Goal: Information Seeking & Learning: Learn about a topic

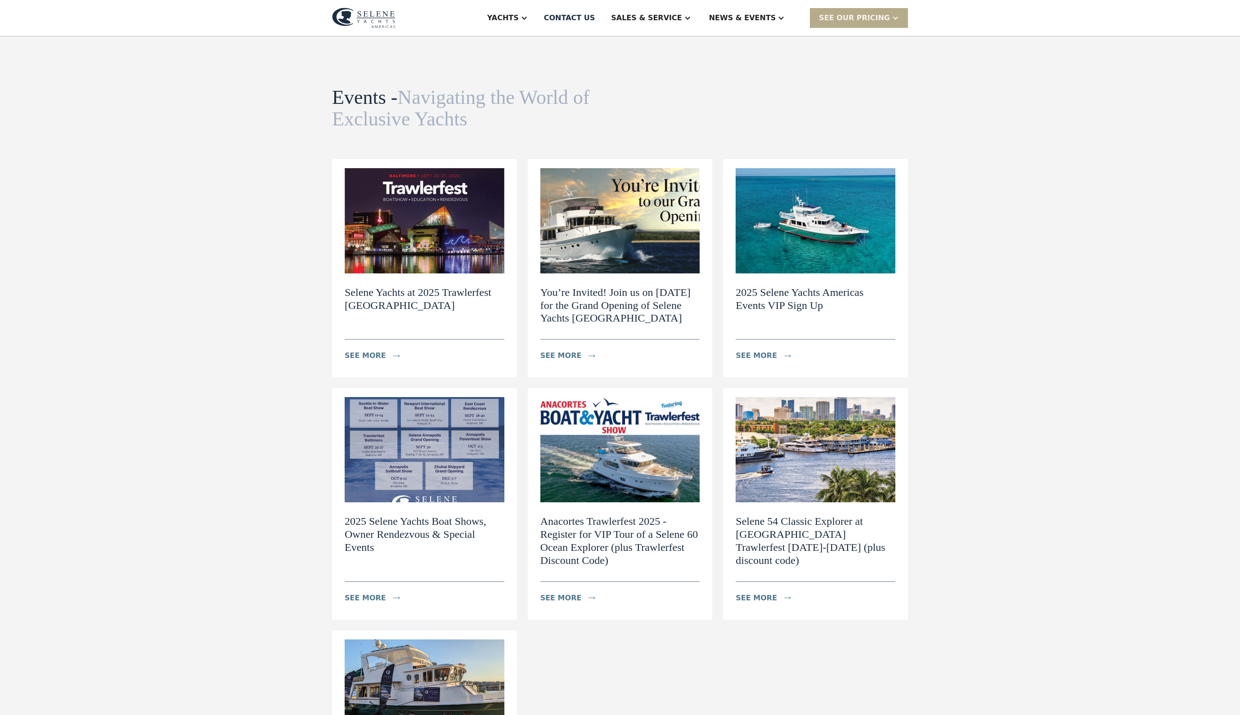
click at [768, 28] on div "News & EVENTS" at bounding box center [747, 18] width 94 height 36
click at [760, 48] on div "News" at bounding box center [764, 44] width 115 height 7
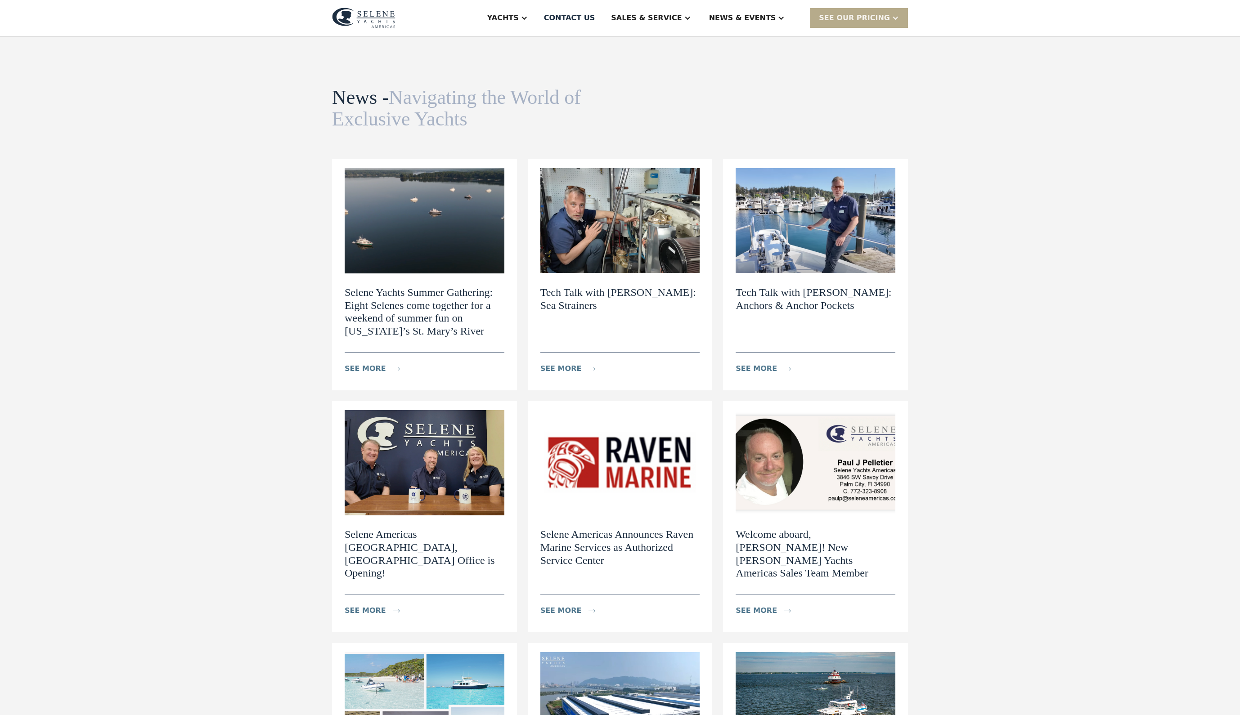
click at [454, 326] on h2 "Selene Yachts Summer Gathering: Eight Selenes come together for a weekend of su…" at bounding box center [425, 312] width 160 height 52
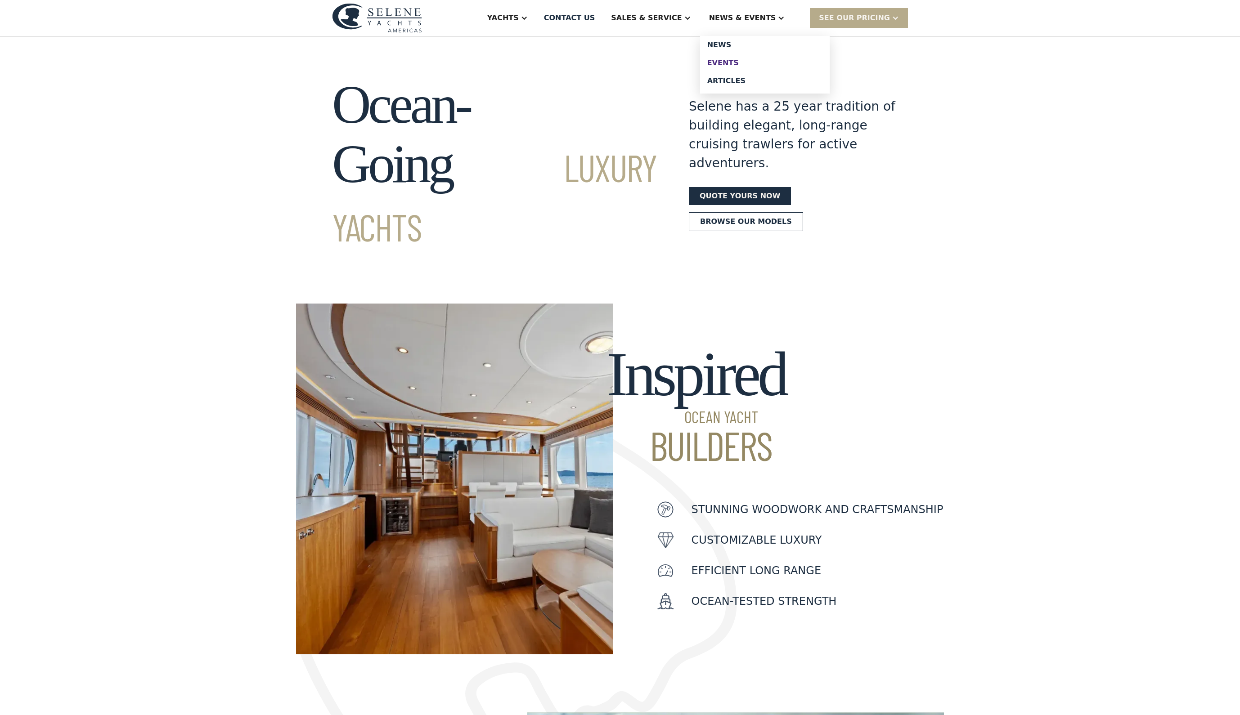
click at [759, 67] on div "Events" at bounding box center [764, 62] width 115 height 7
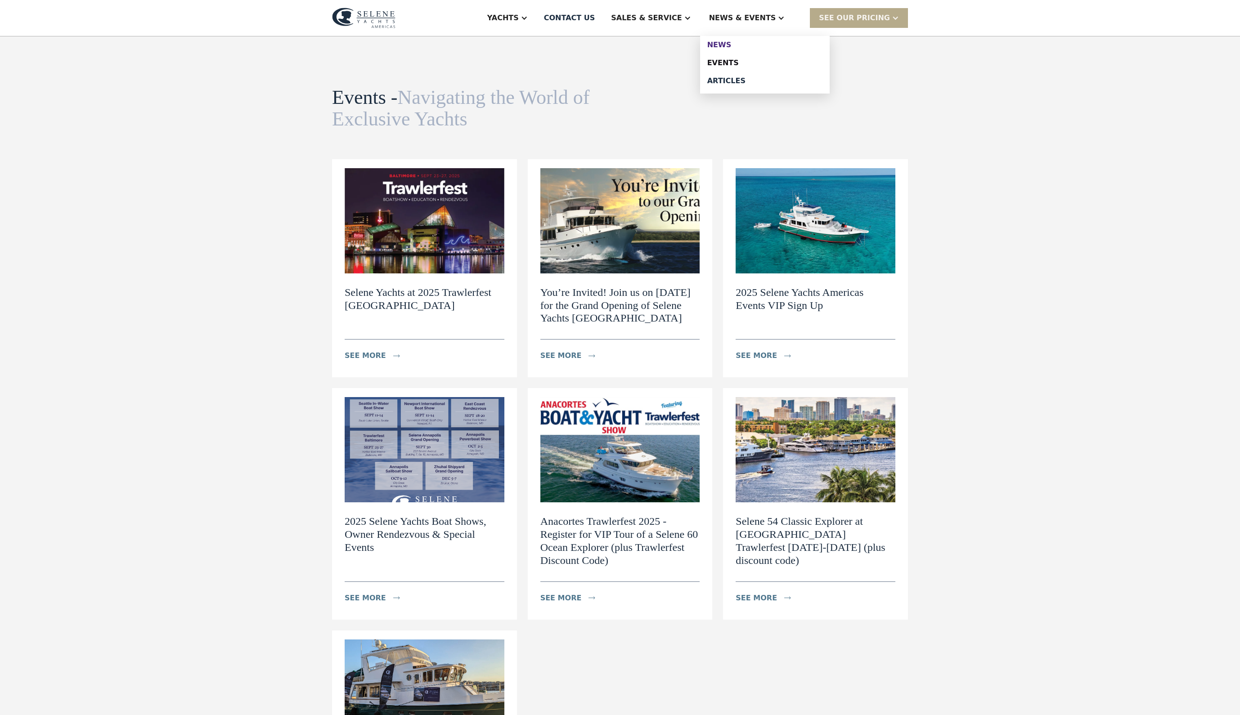
click at [754, 49] on div "News" at bounding box center [764, 44] width 115 height 7
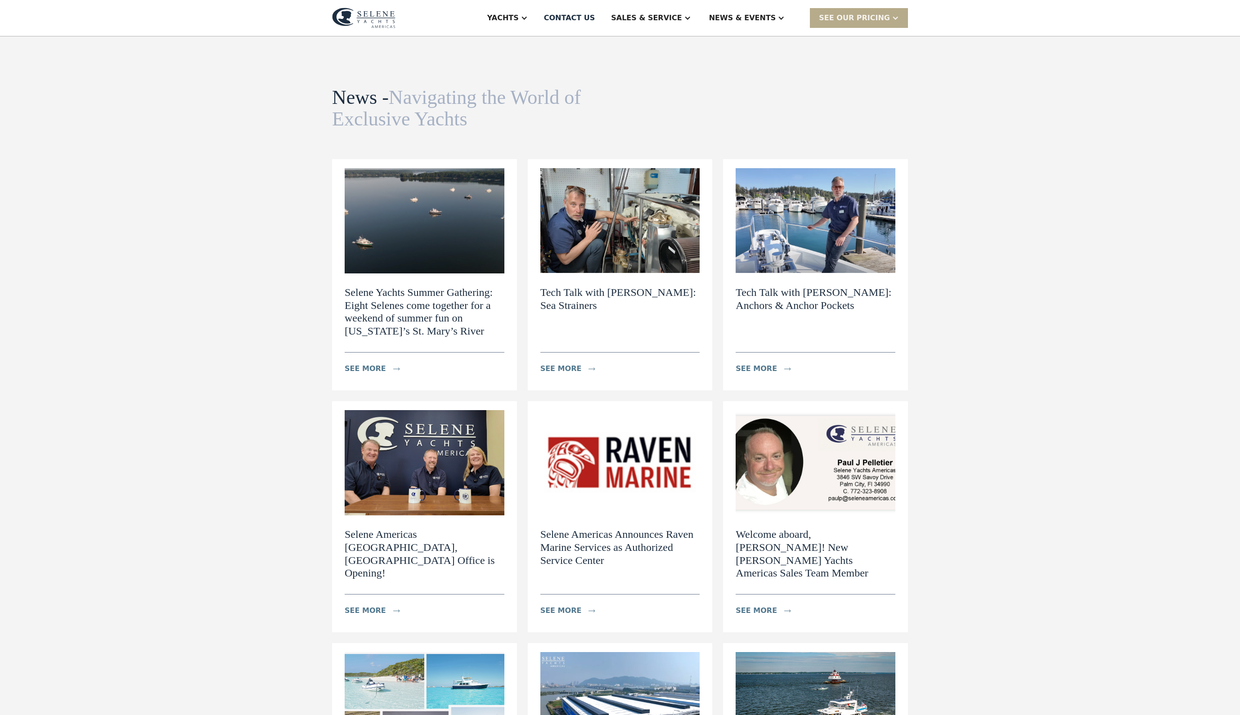
click at [401, 338] on h2 "Selene Yachts Summer Gathering: Eight Selenes come together for a weekend of su…" at bounding box center [425, 312] width 160 height 52
